Goal: Task Accomplishment & Management: Manage account settings

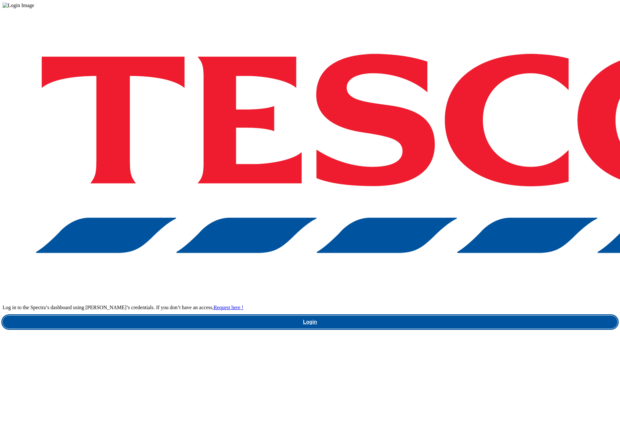
click at [432, 316] on link "Login" at bounding box center [310, 322] width 614 height 13
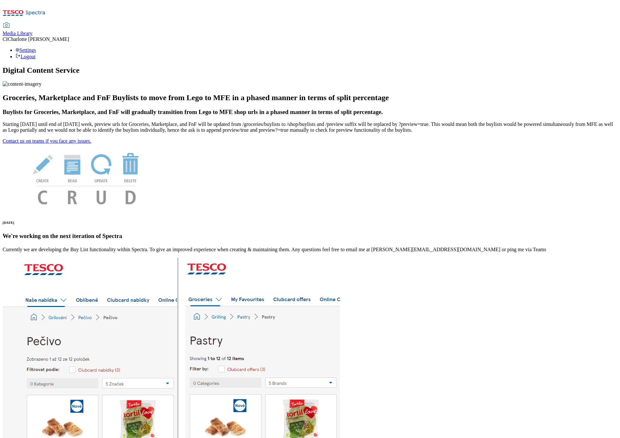
click at [33, 31] on span "Media Library" at bounding box center [18, 33] width 30 height 5
select select "clubcard-boost-uk"
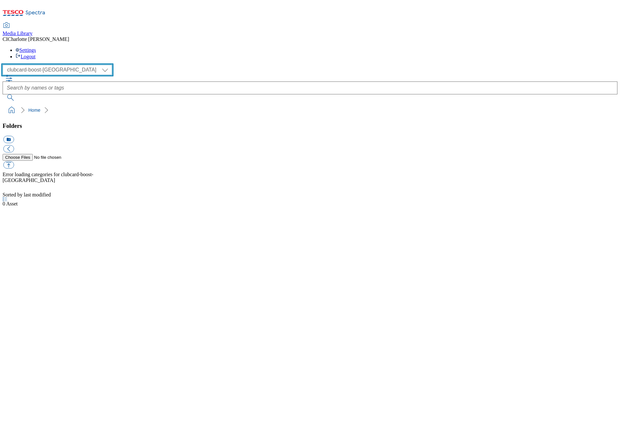
click at [51, 65] on select "Clubcard Boost UK Clubcard Marketing Clubcard ROI clubcard-boost-uk Dotcom UK G…" at bounding box center [58, 70] width 110 height 10
select select "flare-ghs-mktg"
click at [5, 65] on select "Clubcard Boost UK Clubcard Marketing Clubcard ROI clubcard-boost-uk Dotcom UK G…" at bounding box center [58, 70] width 110 height 10
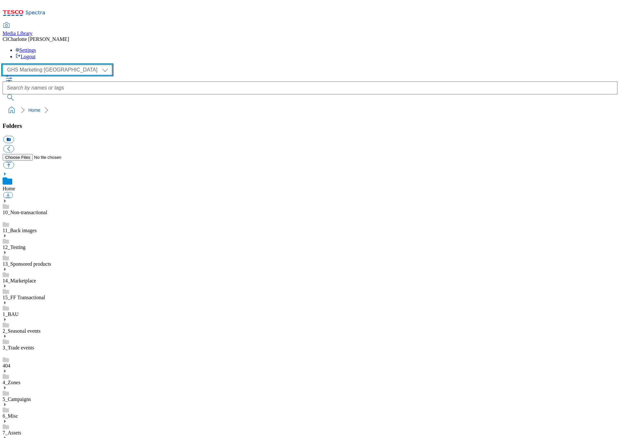
scroll to position [0, 0]
click at [36, 278] on link "14_Marketplace" at bounding box center [19, 280] width 33 height 5
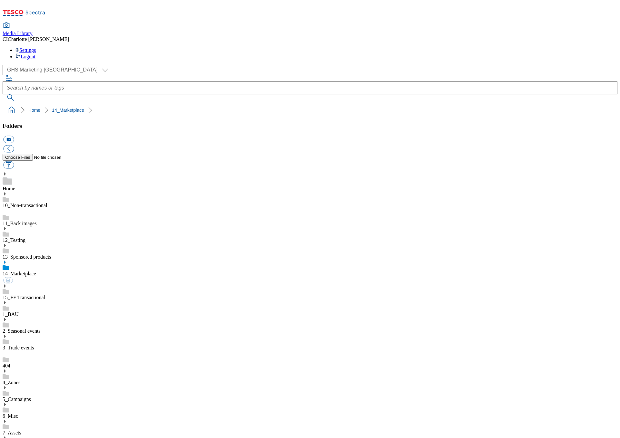
click at [7, 260] on icon at bounding box center [5, 262] width 5 height 5
click at [53, 284] on div "Buylists" at bounding box center [310, 292] width 614 height 17
click at [50, 353] on div "Events" at bounding box center [310, 361] width 614 height 17
click at [7, 346] on icon at bounding box center [5, 348] width 5 height 5
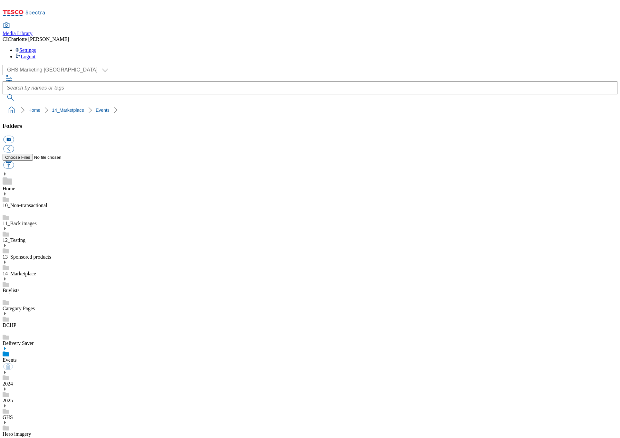
click at [13, 398] on link "2025" at bounding box center [8, 400] width 10 height 5
click at [6, 380] on use at bounding box center [5, 381] width 2 height 3
click at [51, 277] on div "Buylists" at bounding box center [310, 285] width 614 height 17
click at [59, 387] on div "2025" at bounding box center [310, 395] width 614 height 17
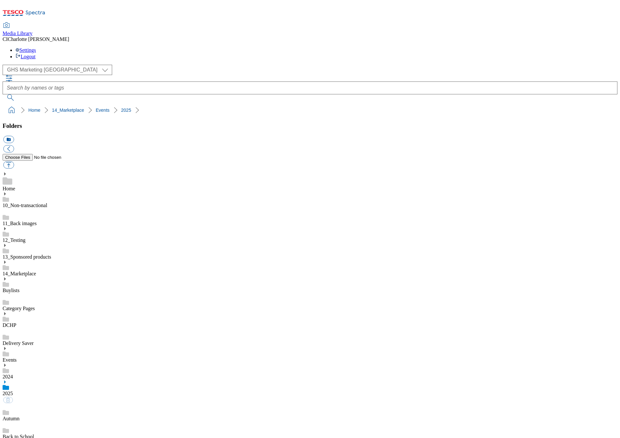
click at [13, 391] on link "2025" at bounding box center [8, 393] width 10 height 5
click at [14, 136] on button "icon_new_folder" at bounding box center [8, 139] width 11 height 7
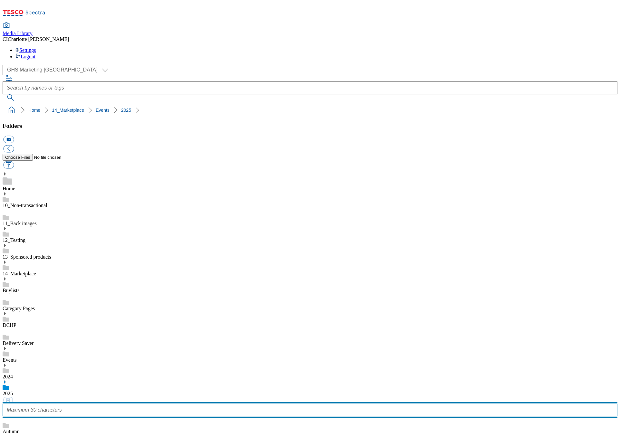
click at [48, 404] on input "text" at bounding box center [310, 410] width 614 height 13
paste input "Garden Sale"
type input "Garden Sale"
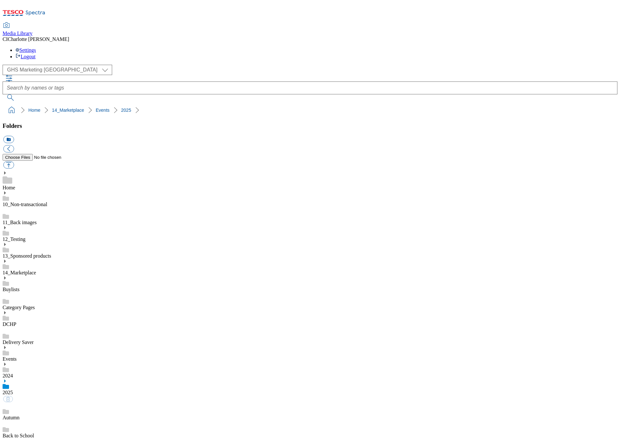
click at [14, 136] on button "icon_new_folder" at bounding box center [8, 139] width 11 height 7
paste input "Buylist"
type input "Buylist"
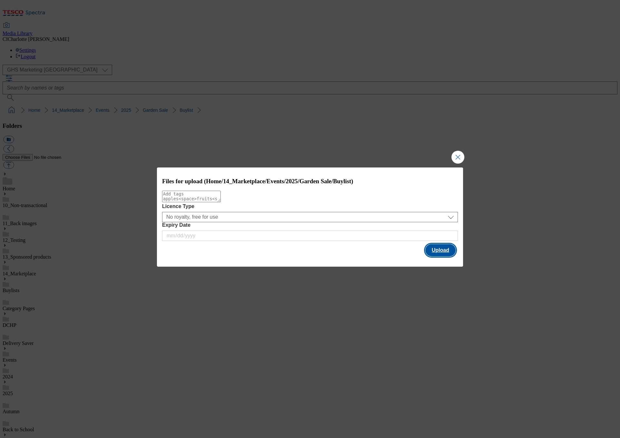
click at [429, 252] on button "Upload" at bounding box center [440, 250] width 30 height 12
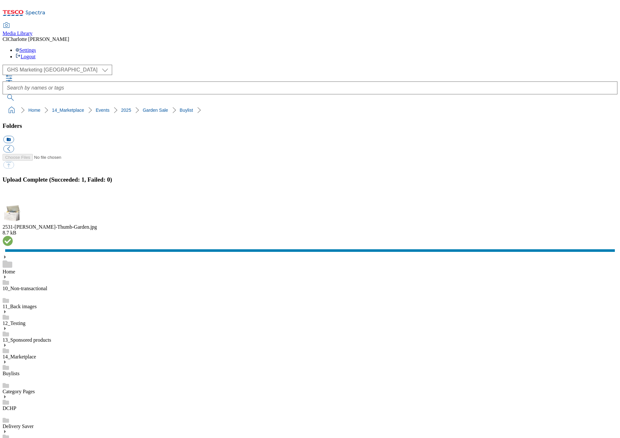
click at [14, 136] on button "icon_new_folder" at bounding box center [8, 139] width 11 height 7
paste input "DCHP"
type input "DCHP"
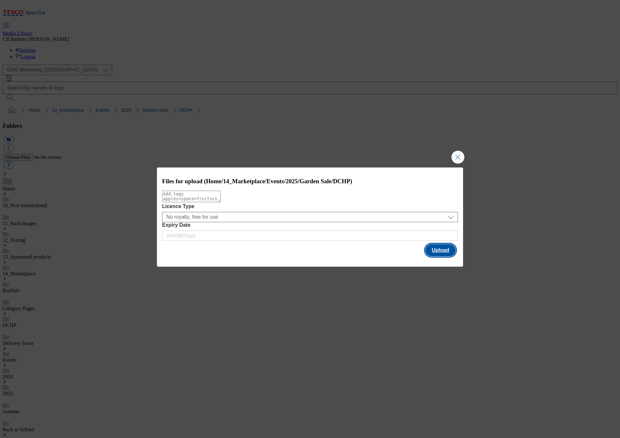
click at [439, 253] on button "Upload" at bounding box center [440, 250] width 30 height 12
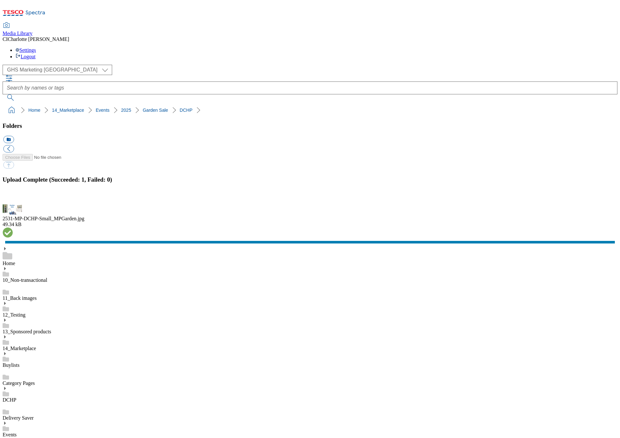
click at [14, 136] on button "icon_new_folder" at bounding box center [8, 139] width 11 height 7
paste input "GHS"
type input "GHS"
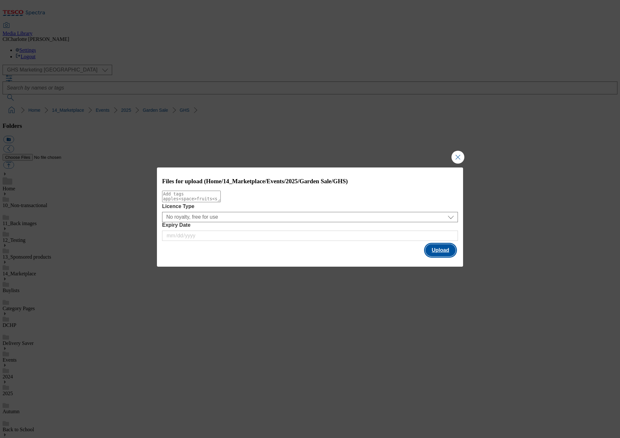
click at [442, 254] on button "Upload" at bounding box center [440, 250] width 30 height 12
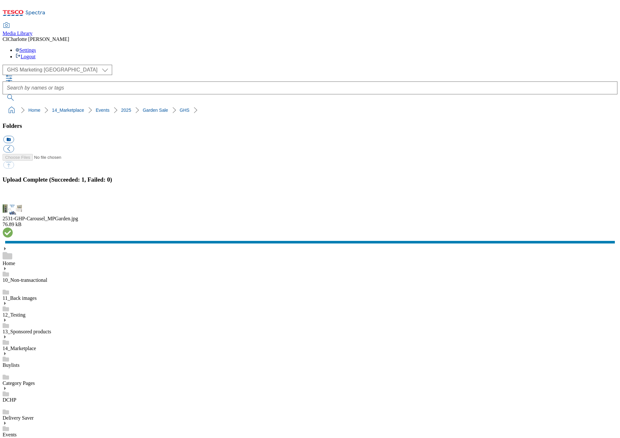
click at [14, 136] on button "icon_new_folder" at bounding box center [8, 139] width 11 height 7
paste input "Hubpage"
type input "Hubpage"
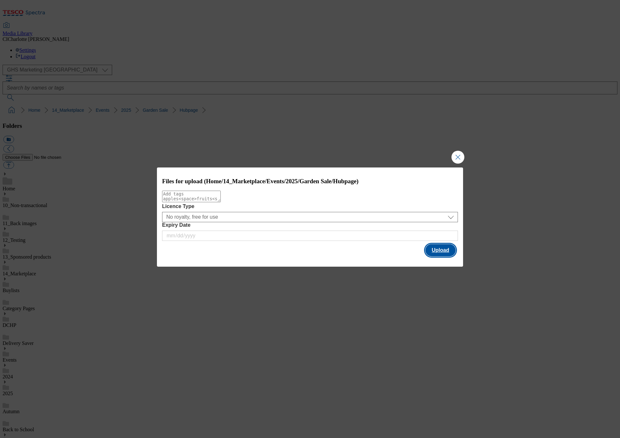
click at [440, 250] on button "Upload" at bounding box center [440, 250] width 30 height 12
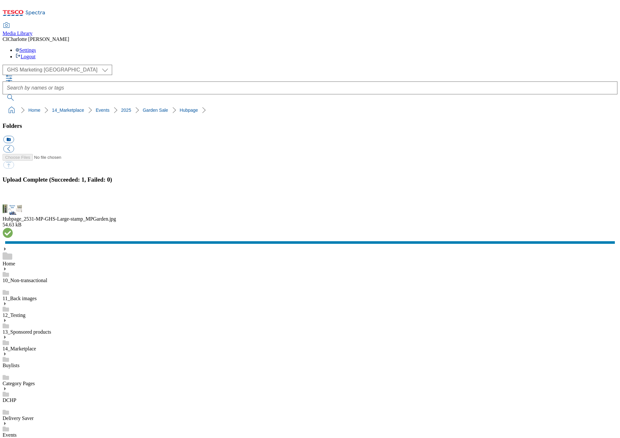
click at [14, 136] on button "icon_new_folder" at bounding box center [8, 139] width 11 height 7
paste input "Search"
type input "Search"
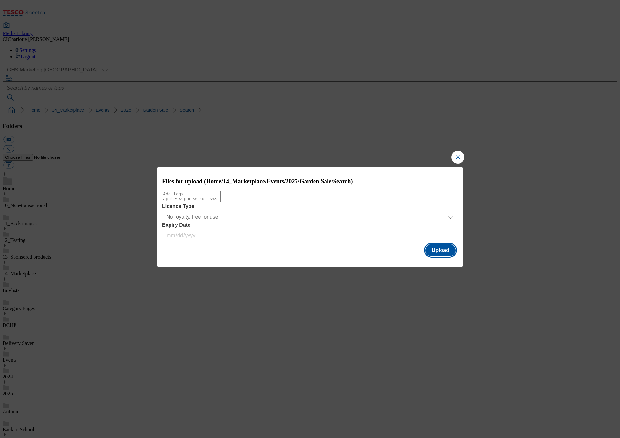
click at [436, 249] on button "Upload" at bounding box center [440, 250] width 30 height 12
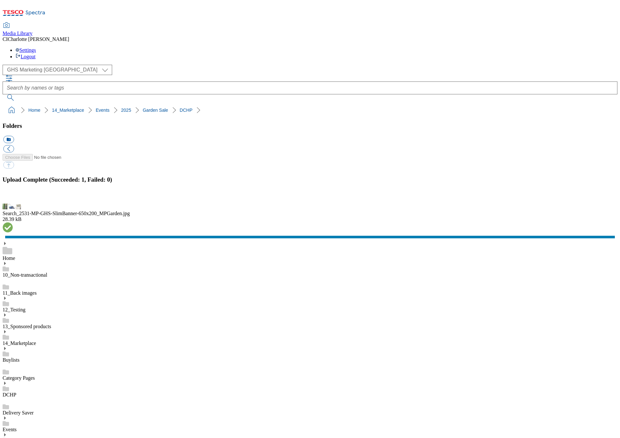
drag, startPoint x: 182, startPoint y: 76, endPoint x: 8, endPoint y: 52, distance: 175.9
click at [8, 65] on div "( optional ) Clubcard Boost UK Clubcard Marketing Clubcard ROI clubcard-boost-u…" at bounding box center [310, 91] width 614 height 52
copy div "Clubcard Boost UK Clubcard Marketing Clubcard ROI clubcard-boost-uk Dotcom UK G…"
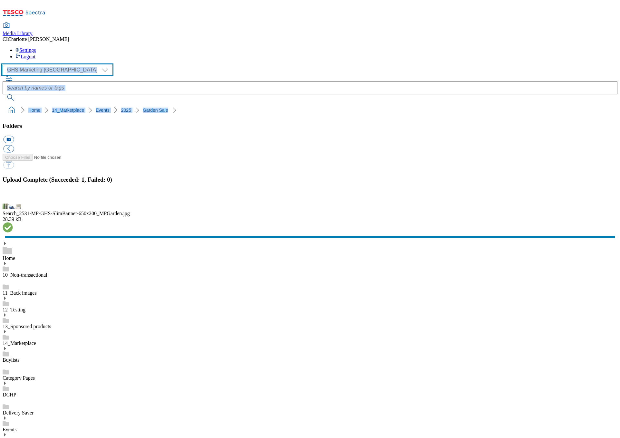
click at [46, 65] on select "Clubcard Boost UK Clubcard Marketing Clubcard ROI clubcard-boost-uk Dotcom UK G…" at bounding box center [58, 70] width 110 height 10
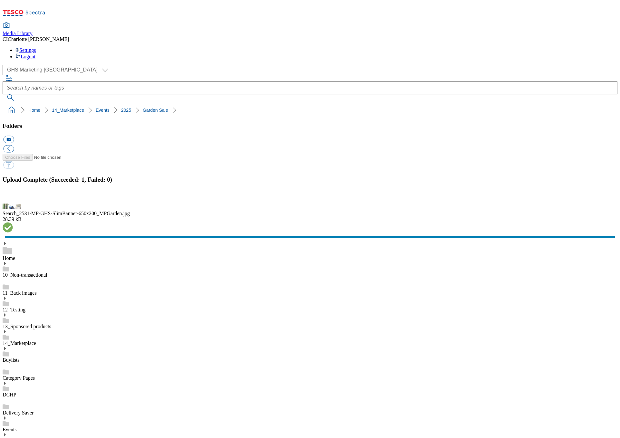
click at [6, 330] on use at bounding box center [5, 331] width 2 height 3
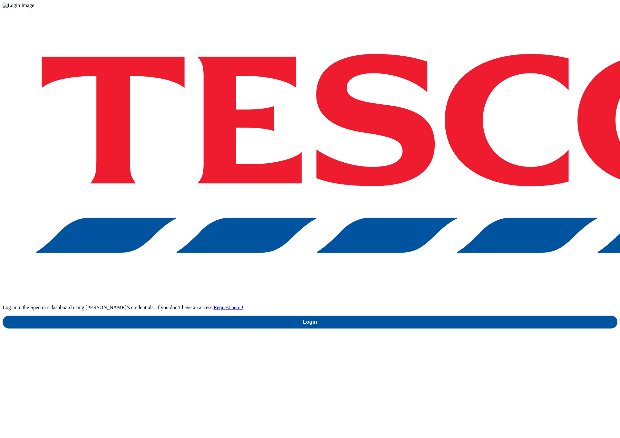
click at [449, 249] on div "Log in to the Spectra’s dashboard using Tesco’s credentials. If you don’t have …" at bounding box center [310, 168] width 614 height 320
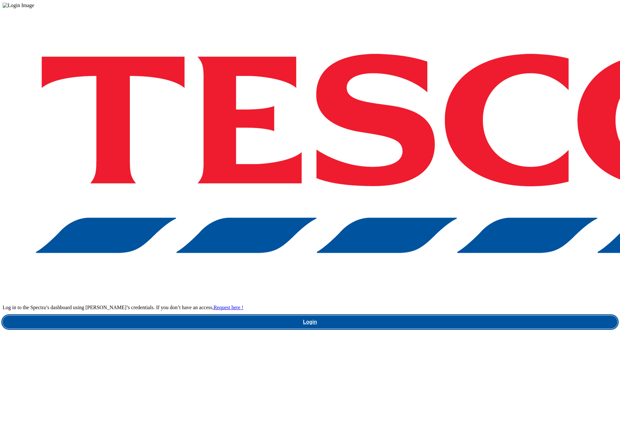
click at [452, 316] on link "Login" at bounding box center [310, 322] width 614 height 13
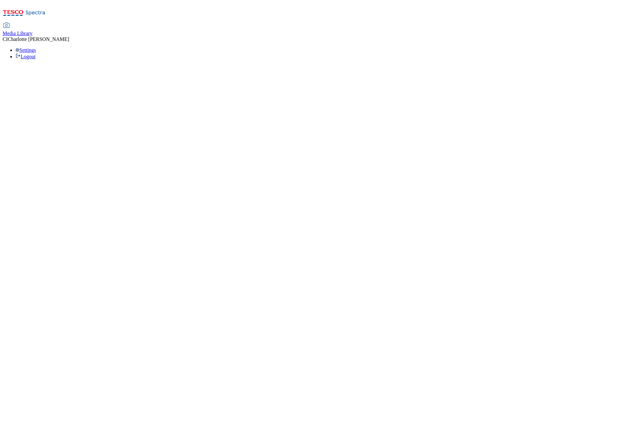
select select "flare-ghs-mktg"
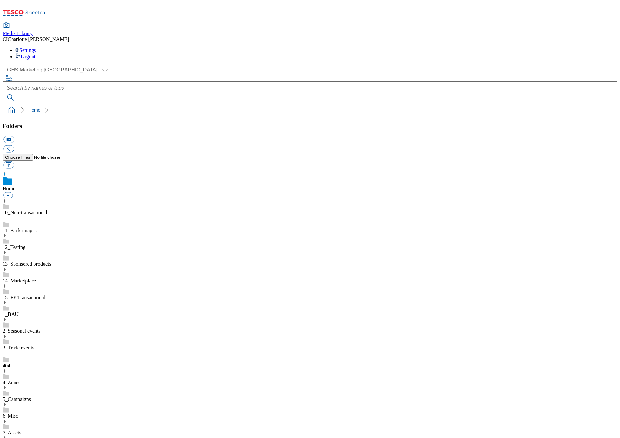
scroll to position [1, 0]
click at [50, 300] on div "1_BAU" at bounding box center [310, 308] width 614 height 17
click at [6, 294] on use at bounding box center [5, 295] width 2 height 3
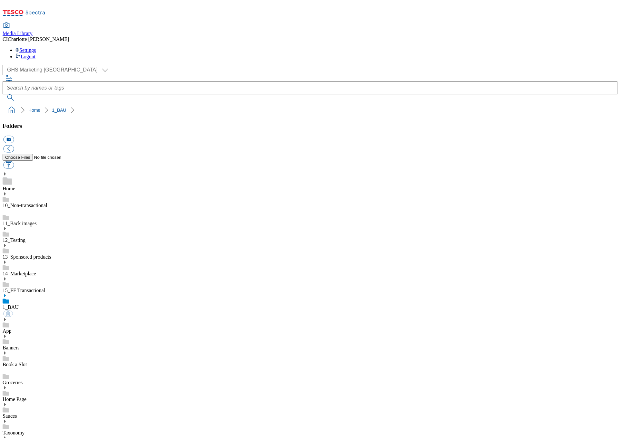
click at [14, 136] on button "icon_new_folder" at bounding box center [8, 139] width 11 height 7
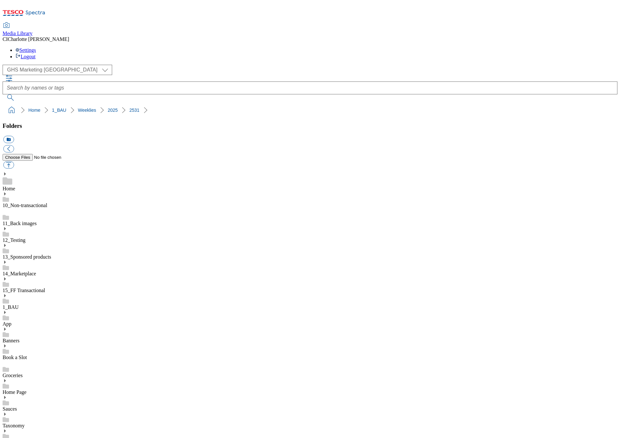
paste input "Taxonomy"
type input "Taxonomy"
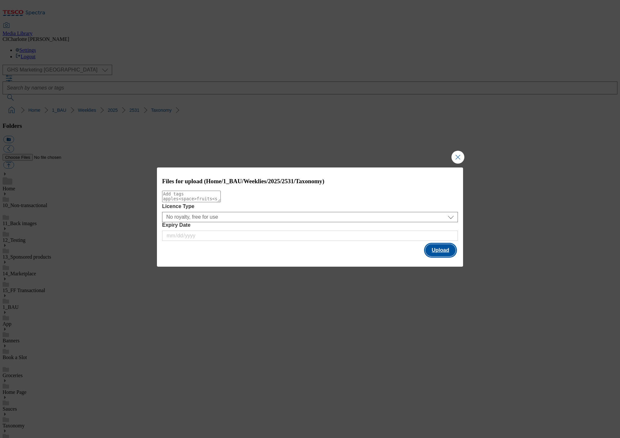
click at [440, 250] on button "Upload" at bounding box center [440, 250] width 30 height 12
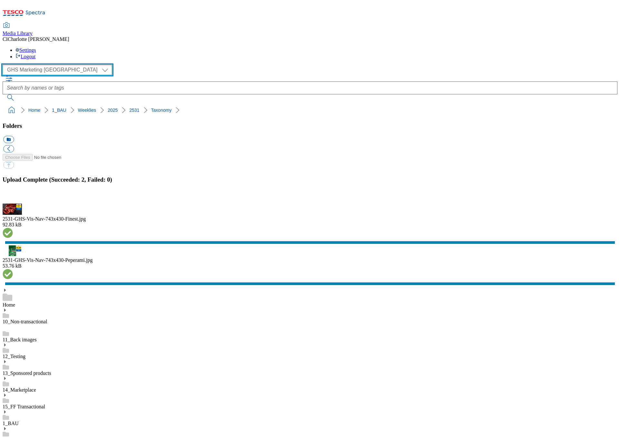
click at [38, 65] on select "Clubcard Boost UK Clubcard Marketing Clubcard ROI clubcard-boost-uk Dotcom UK G…" at bounding box center [58, 70] width 110 height 10
click at [5, 65] on select "Clubcard Boost UK Clubcard Marketing Clubcard ROI clubcard-boost-uk Dotcom UK G…" at bounding box center [58, 70] width 110 height 10
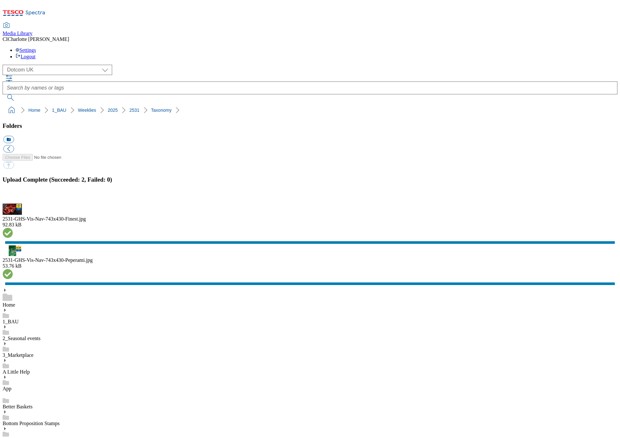
click at [48, 65] on div "( optional ) Clubcard Boost UK Clubcard Marketing Clubcard ROI clubcard-boost-u…" at bounding box center [310, 70] width 614 height 10
click at [48, 65] on select "Clubcard Boost UK Clubcard Marketing Clubcard ROI clubcard-boost-uk Dotcom UK G…" at bounding box center [58, 70] width 110 height 10
select select "flare-ghs-mktg"
click at [5, 65] on select "Clubcard Boost UK Clubcard Marketing Clubcard ROI clubcard-boost-uk Dotcom UK G…" at bounding box center [58, 70] width 110 height 10
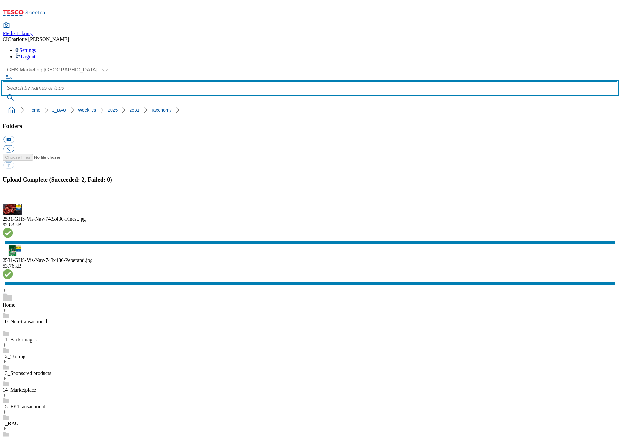
scroll to position [154, 0]
click at [254, 81] on input "text" at bounding box center [310, 87] width 614 height 13
paste input "Finest"
type input "Finest"
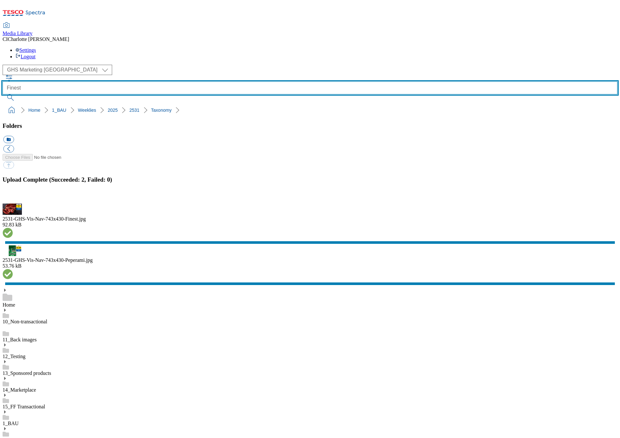
click at [3, 94] on button "submit" at bounding box center [11, 97] width 17 height 6
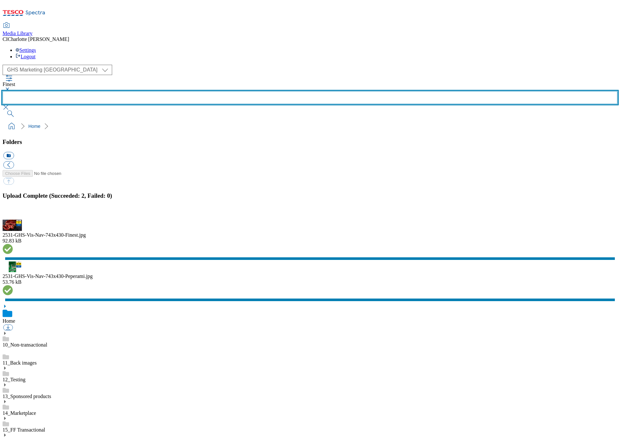
scroll to position [241, 0]
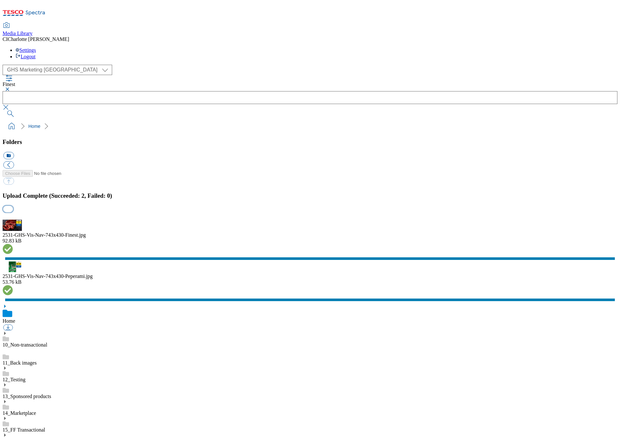
click at [13, 212] on button "button" at bounding box center [8, 209] width 10 height 6
